Goal: Answer question/provide support: Share knowledge or assist other users

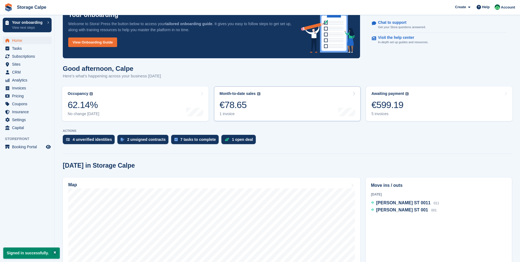
scroll to position [46, 0]
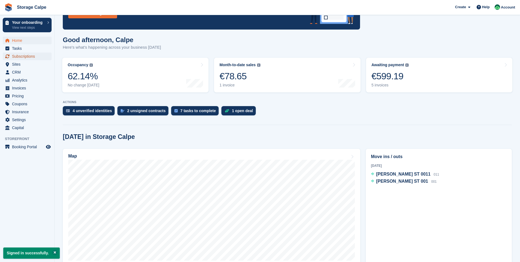
click at [30, 57] on span "Subscriptions" at bounding box center [28, 56] width 33 height 8
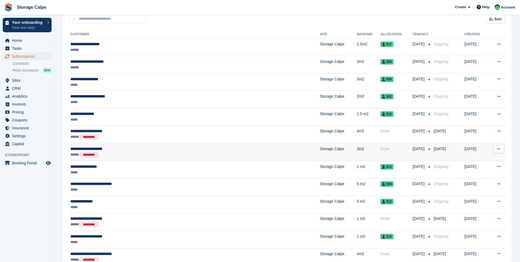
scroll to position [54, 0]
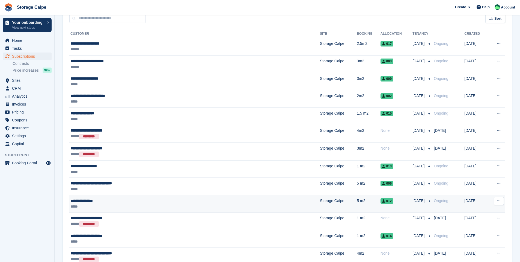
click at [381, 202] on span "012" at bounding box center [387, 200] width 13 height 5
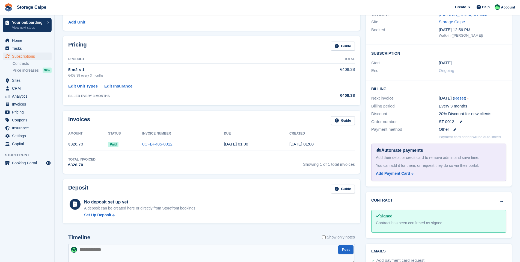
scroll to position [64, 0]
click at [263, 162] on div "Total Invoiced €326.70 Showing 1 of 1 total invoices" at bounding box center [211, 162] width 287 height 11
click at [138, 160] on div "Total Invoiced €326.70 Showing 1 of 1 total invoices" at bounding box center [211, 162] width 287 height 11
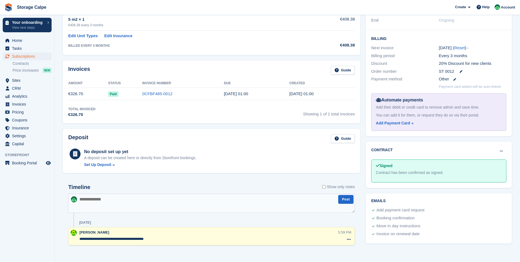
scroll to position [117, 0]
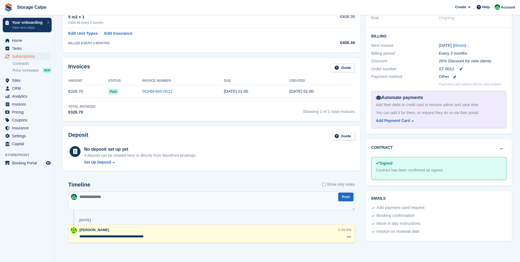
click at [146, 203] on textarea at bounding box center [211, 200] width 287 height 19
type textarea "**********"
click at [345, 201] on button "Post" at bounding box center [346, 196] width 15 height 9
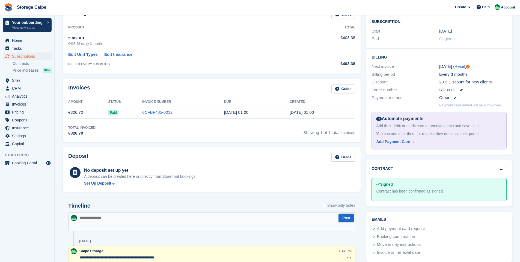
scroll to position [46, 0]
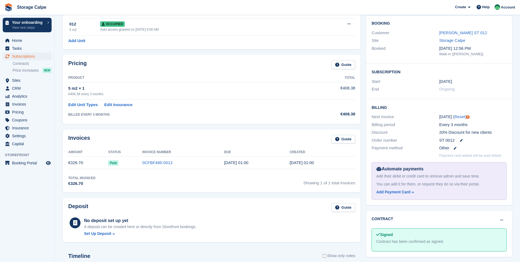
click at [444, 119] on div "[DATE] ( Reset )" at bounding box center [473, 117] width 67 height 6
click at [467, 118] on icon "Tooltip anchor" at bounding box center [468, 117] width 4 height 4
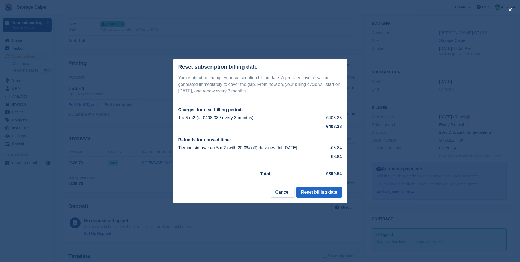
click at [355, 80] on div "close" at bounding box center [260, 131] width 520 height 262
